Goal: Information Seeking & Learning: Learn about a topic

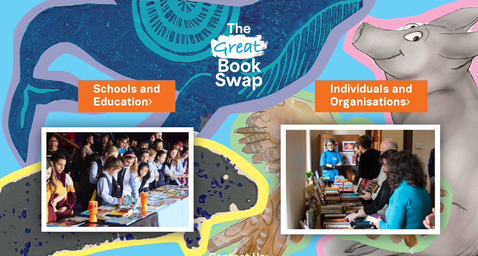
scroll to position [32, 0]
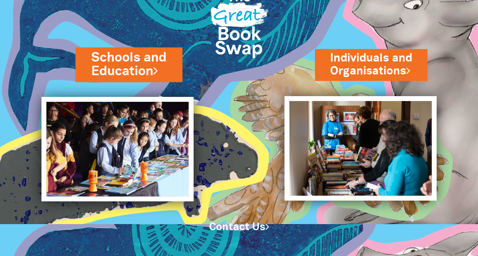
click at [129, 73] on link "Schools and Education" at bounding box center [128, 65] width 75 height 32
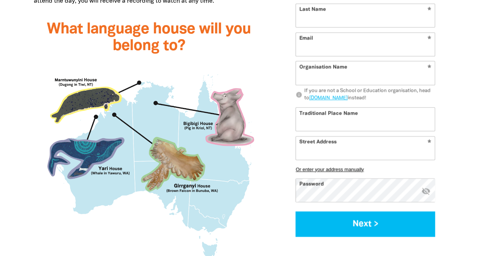
scroll to position [690, 0]
